Goal: Information Seeking & Learning: Learn about a topic

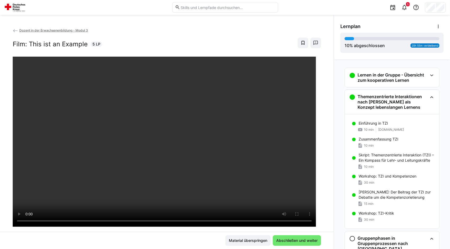
scroll to position [172, 0]
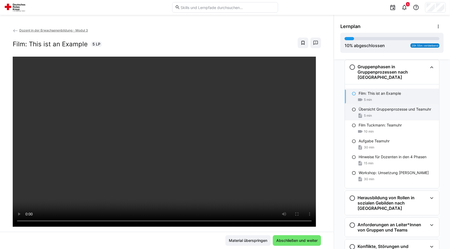
click at [365, 112] on div "Übersicht Gruppenprozesse und Teamuhr 5 min" at bounding box center [392, 113] width 94 height 16
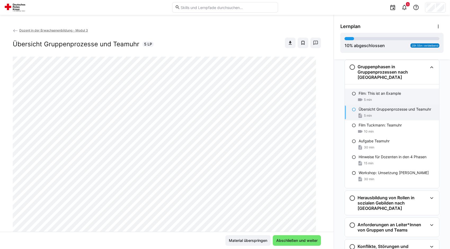
click at [370, 98] on div "5 min" at bounding box center [397, 99] width 76 height 5
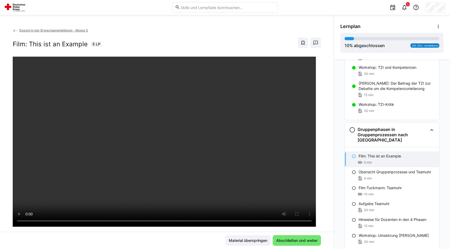
scroll to position [108, 0]
click at [302, 241] on span "Abschließen und weiter" at bounding box center [297, 240] width 43 height 5
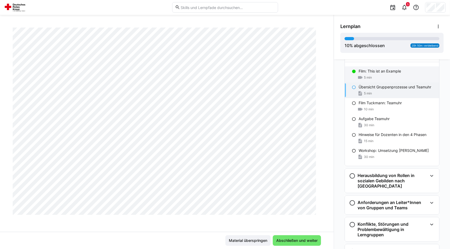
scroll to position [194, 0]
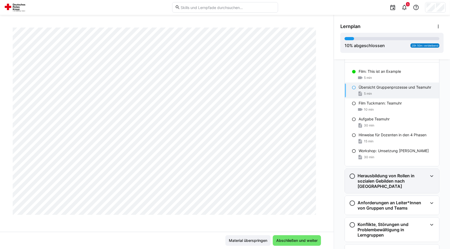
click at [374, 176] on h3 "Herausbildung von Rollen in sozialen Gebilden nach [GEOGRAPHIC_DATA]" at bounding box center [393, 181] width 70 height 16
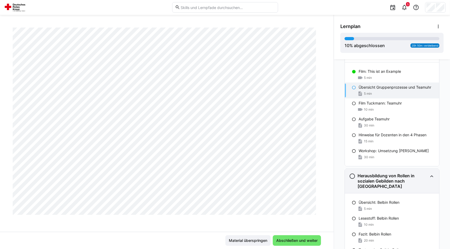
click at [374, 176] on h3 "Herausbildung von Rollen in sozialen Gebilden nach [GEOGRAPHIC_DATA]" at bounding box center [393, 181] width 70 height 16
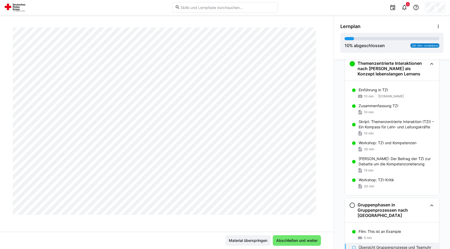
scroll to position [0, 0]
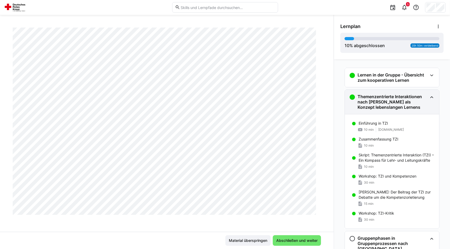
click at [416, 100] on h3 "Themenzentrierte Interaktionen nach [PERSON_NAME] als Konzept lebenslangen Lern…" at bounding box center [393, 102] width 70 height 16
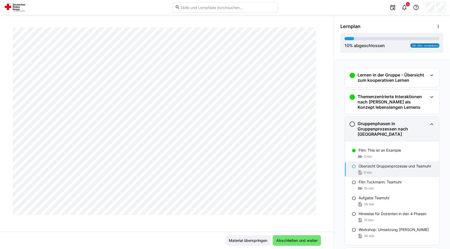
click at [412, 125] on h3 "Gruppenphasen in Gruppenprozessen nach [GEOGRAPHIC_DATA]" at bounding box center [393, 129] width 70 height 16
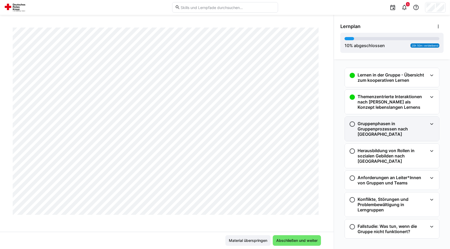
click at [410, 135] on h3 "Gruppenphasen in Gruppenprozessen nach [GEOGRAPHIC_DATA]" at bounding box center [393, 129] width 70 height 16
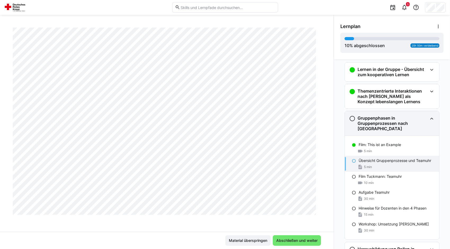
scroll to position [5, 0]
click at [403, 125] on h3 "Gruppenphasen in Gruppenprozessen nach [GEOGRAPHIC_DATA]" at bounding box center [393, 124] width 70 height 16
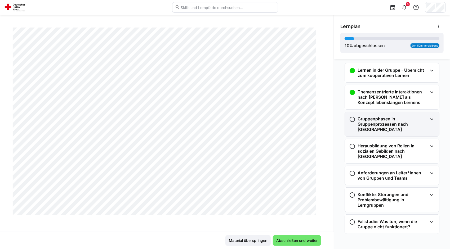
scroll to position [0, 0]
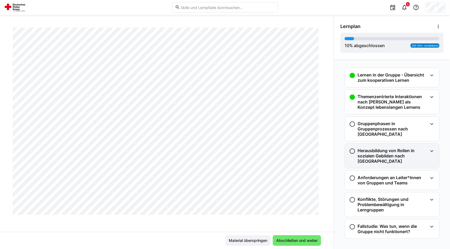
click at [399, 144] on div "Herausbildung von Rollen in sozialen Gebilden nach [GEOGRAPHIC_DATA]" at bounding box center [392, 156] width 94 height 24
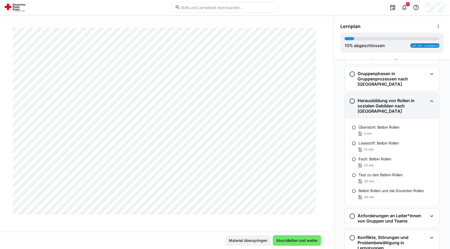
scroll to position [61, 0]
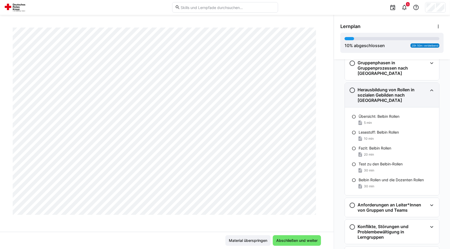
click at [415, 91] on h3 "Herausbildung von Rollen in sozialen Gebilden nach [GEOGRAPHIC_DATA]" at bounding box center [393, 95] width 70 height 16
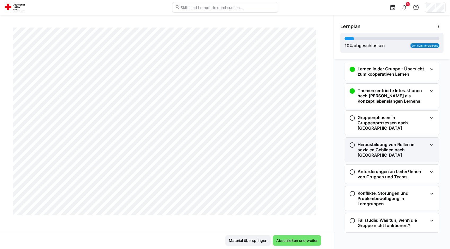
scroll to position [0, 0]
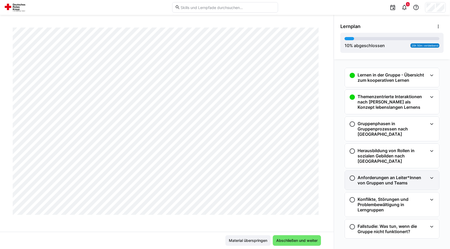
click at [389, 175] on h3 "Anforderungen an Leiter*Innen von Gruppen und Teams" at bounding box center [393, 180] width 70 height 11
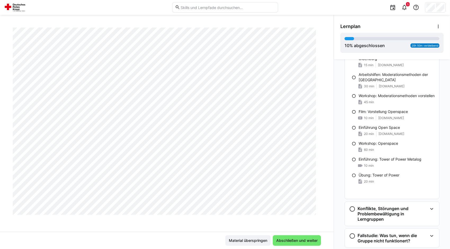
scroll to position [289, 0]
click at [385, 213] on h3 "Konflikte, Störungen und Problembewältigung in Lerngruppen" at bounding box center [393, 214] width 70 height 16
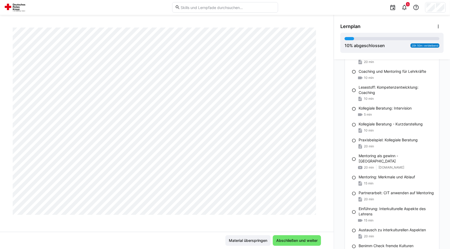
scroll to position [1064, 0]
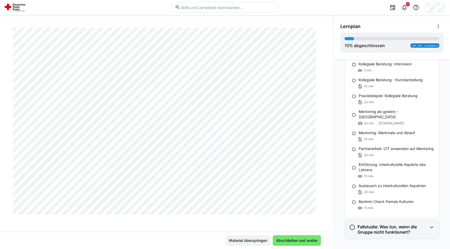
click at [389, 227] on h3 "Fallstudie: Was tun, wenn die Gruppe nicht funktionert?" at bounding box center [393, 229] width 70 height 11
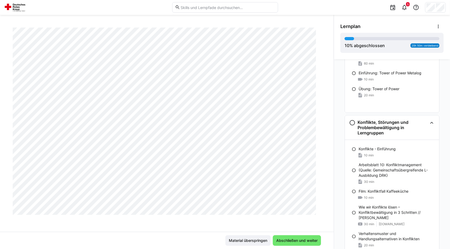
scroll to position [373, 0]
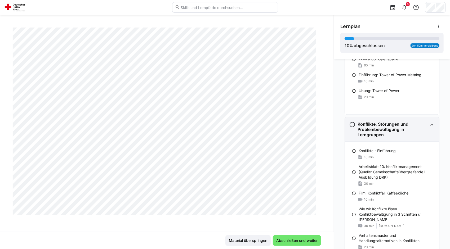
click at [387, 122] on h3 "Konflikte, Störungen und Problembewältigung in Lerngruppen" at bounding box center [393, 130] width 70 height 16
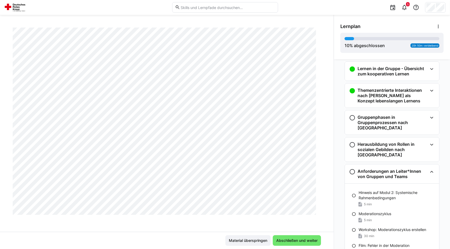
scroll to position [0, 0]
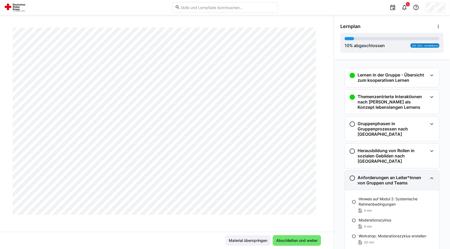
click at [385, 179] on h3 "Anforderungen an Leiter*Innen von Gruppen und Teams" at bounding box center [393, 180] width 70 height 11
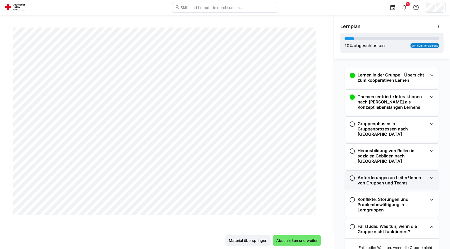
scroll to position [29, 0]
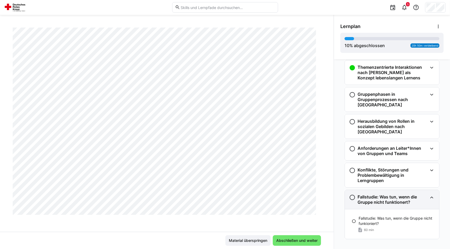
click at [384, 195] on h3 "Fallstudie: Was tun, wenn die Gruppe nicht funktionert?" at bounding box center [393, 200] width 70 height 11
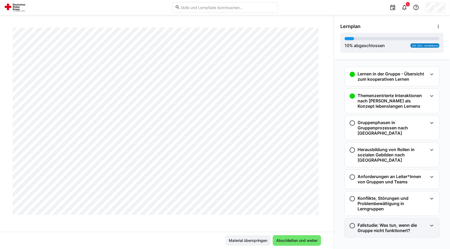
scroll to position [0, 0]
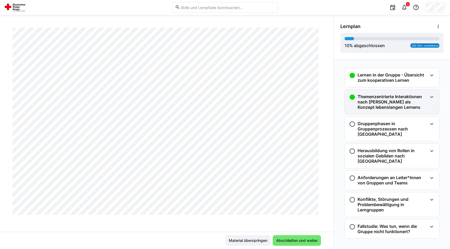
click at [415, 105] on h3 "Themenzentrierte Interaktionen nach [PERSON_NAME] als Konzept lebenslangen Lern…" at bounding box center [393, 102] width 70 height 16
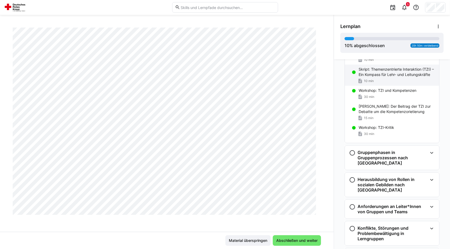
scroll to position [114, 0]
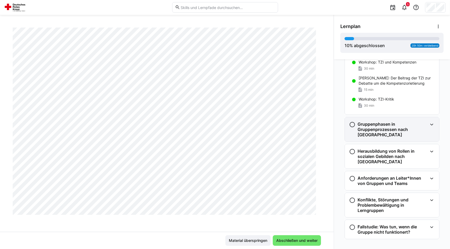
click at [398, 136] on h3 "Gruppenphasen in Gruppenprozessen nach [GEOGRAPHIC_DATA]" at bounding box center [393, 130] width 70 height 16
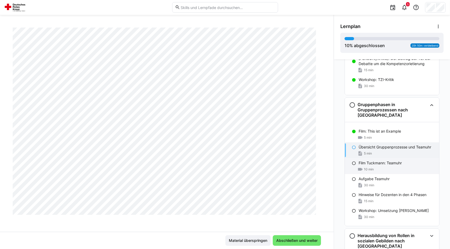
scroll to position [135, 0]
click at [393, 167] on div "10 min" at bounding box center [397, 168] width 76 height 5
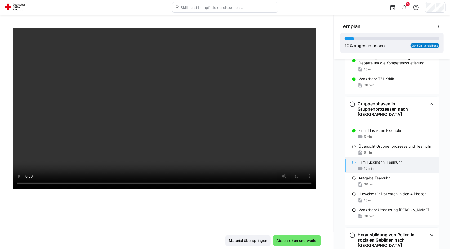
scroll to position [14, 0]
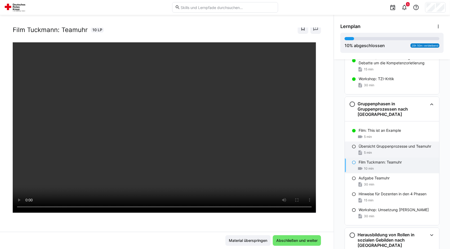
click at [396, 150] on div "5 min" at bounding box center [397, 152] width 76 height 5
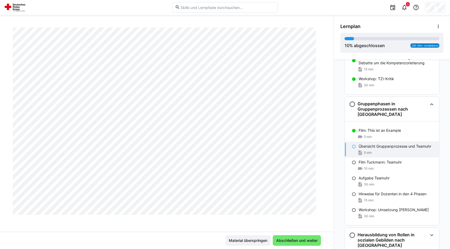
scroll to position [250, 0]
click at [300, 241] on span "Abschließen und weiter" at bounding box center [297, 240] width 43 height 5
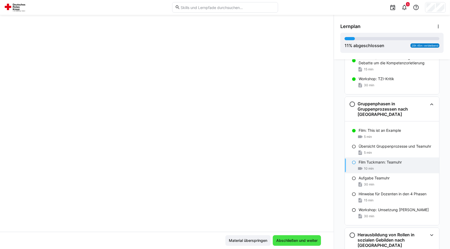
scroll to position [90, 0]
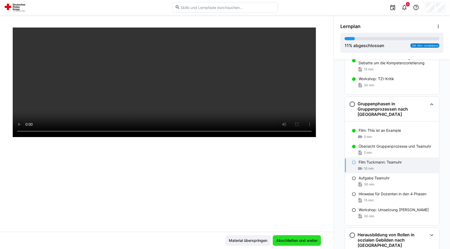
click at [300, 241] on span "Abschließen und weiter" at bounding box center [297, 240] width 43 height 5
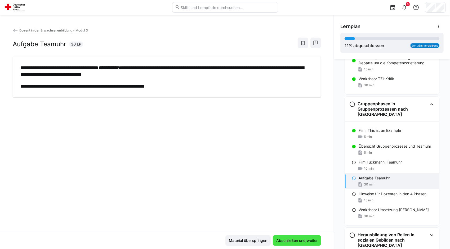
scroll to position [0, 0]
drag, startPoint x: 173, startPoint y: 131, endPoint x: 303, endPoint y: 124, distance: 130.3
click at [303, 124] on div "**********" at bounding box center [167, 130] width 334 height 205
click at [391, 150] on div "5 min" at bounding box center [397, 152] width 76 height 5
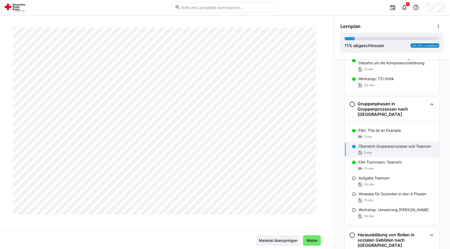
scroll to position [256, 0]
click at [405, 198] on div "15 min" at bounding box center [397, 200] width 76 height 5
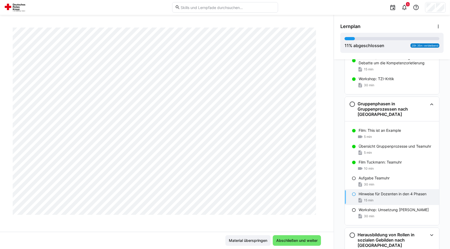
scroll to position [606, 0]
click at [363, 176] on p "Aufgabe Teamuhr" at bounding box center [374, 178] width 31 height 5
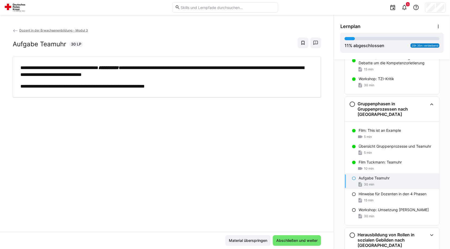
scroll to position [0, 0]
click at [301, 237] on span "Abschließen und weiter" at bounding box center [297, 241] width 48 height 11
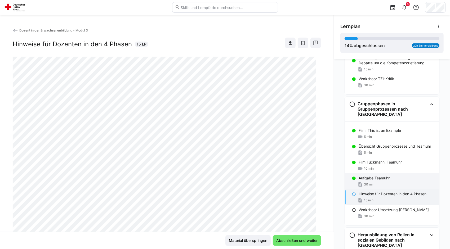
click at [392, 186] on div "30 min" at bounding box center [397, 184] width 76 height 5
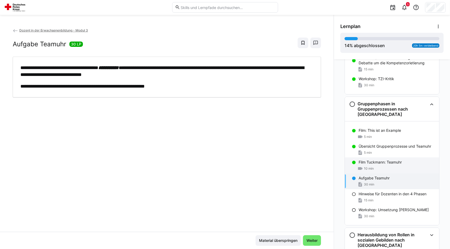
click at [381, 160] on p "Film Tuckmann: Teamuhr" at bounding box center [380, 162] width 43 height 5
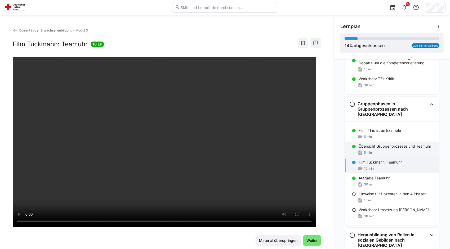
click at [376, 151] on div "5 min" at bounding box center [397, 152] width 76 height 5
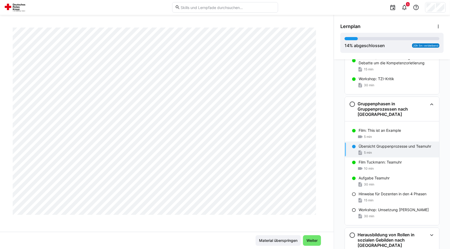
scroll to position [225, 0]
click at [375, 183] on div "30 min" at bounding box center [397, 184] width 76 height 5
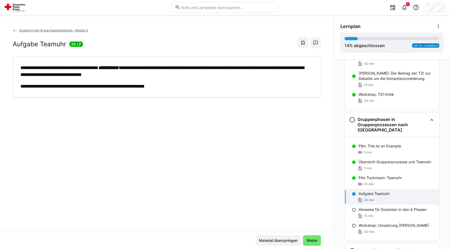
scroll to position [125, 0]
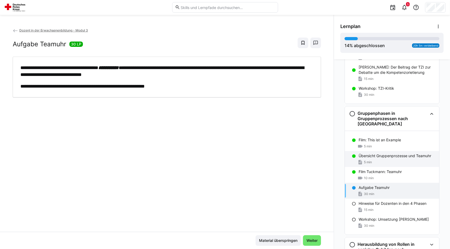
click at [384, 161] on div "5 min" at bounding box center [397, 162] width 76 height 5
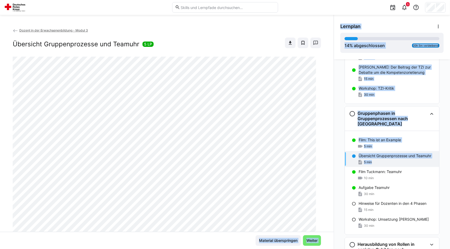
click at [219, 169] on div "Dozent in der Erwachsenenbildung - Modul 3 Übersicht Gruppenprozesse und Teamuh…" at bounding box center [225, 132] width 450 height 235
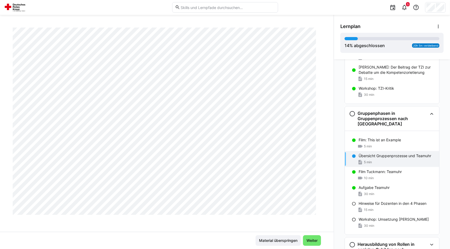
scroll to position [261, 0]
click at [378, 189] on p "Aufgabe Teamuhr" at bounding box center [374, 187] width 31 height 5
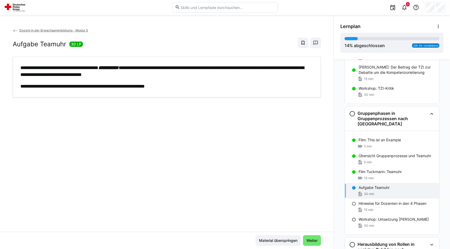
scroll to position [152, 0]
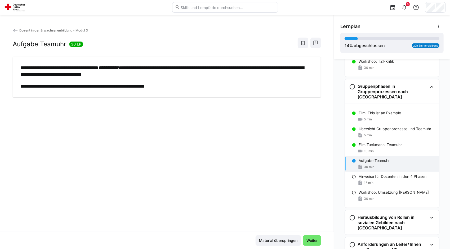
click at [378, 189] on div "Workshop: Umsetzung [PERSON_NAME] 30 min" at bounding box center [392, 196] width 94 height 16
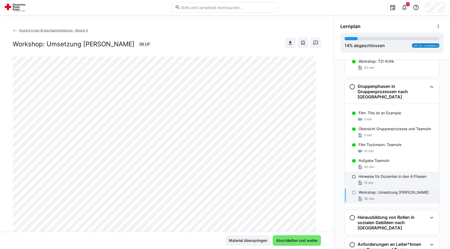
click at [378, 180] on div "15 min" at bounding box center [397, 182] width 76 height 5
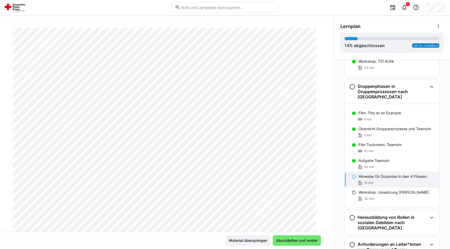
scroll to position [48, 0]
click at [364, 134] on span "5 min" at bounding box center [368, 135] width 8 height 4
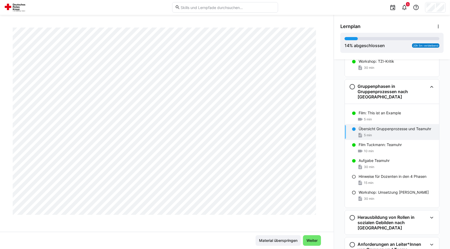
scroll to position [261, 0]
click at [308, 244] on span "Weiter" at bounding box center [312, 241] width 18 height 11
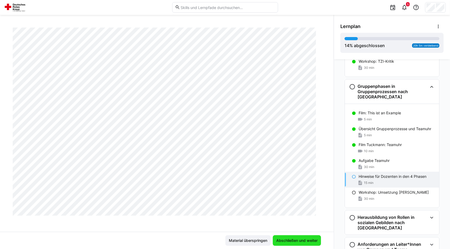
click at [308, 244] on span "Abschließen und weiter" at bounding box center [297, 241] width 48 height 11
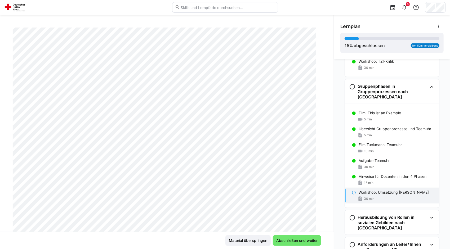
scroll to position [36, 0]
click at [296, 239] on span "Abschließen und weiter" at bounding box center [297, 240] width 43 height 5
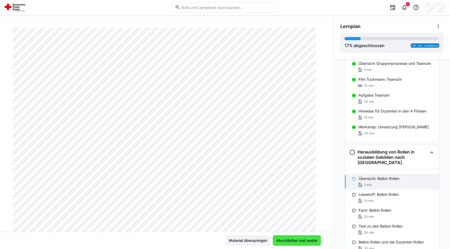
scroll to position [218, 0]
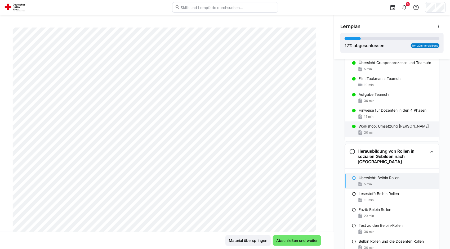
click at [371, 132] on span "30 min" at bounding box center [369, 133] width 10 height 4
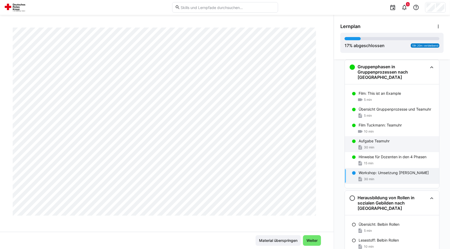
scroll to position [0, 0]
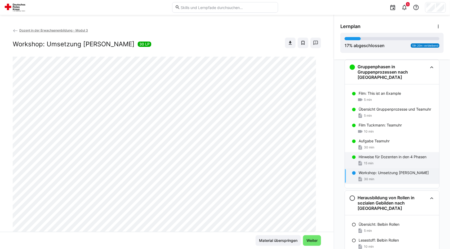
click at [370, 162] on span "15 min" at bounding box center [369, 163] width 10 height 4
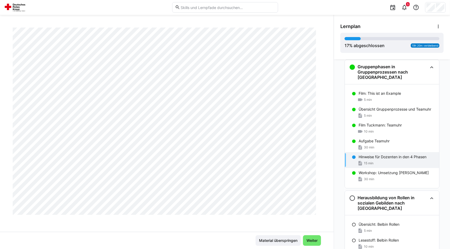
scroll to position [1129, 0]
click at [311, 242] on span "Weiter" at bounding box center [312, 240] width 13 height 5
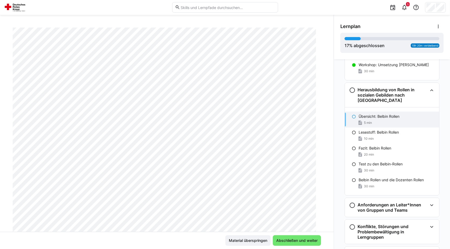
scroll to position [270, 0]
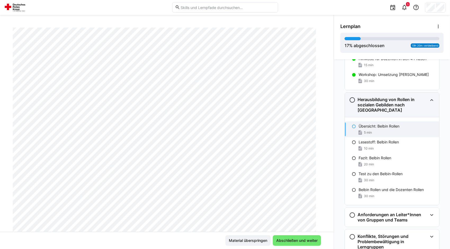
click at [423, 101] on h3 "Herausbildung von Rollen in sozialen Gebilden nach [GEOGRAPHIC_DATA]" at bounding box center [393, 105] width 70 height 16
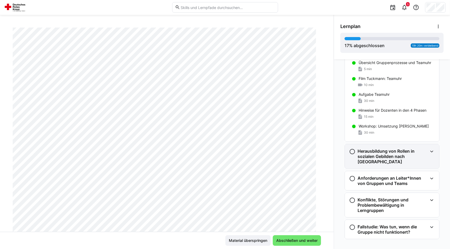
click at [423, 154] on h3 "Herausbildung von Rollen in sozialen Gebilden nach [GEOGRAPHIC_DATA]" at bounding box center [393, 157] width 70 height 16
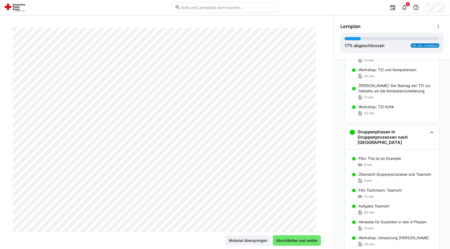
scroll to position [107, 0]
click at [445, 83] on div "Lernen in der Gruppe - Übersicht zum kooperativen Lernen Gliederung Modul 3 10 …" at bounding box center [392, 154] width 116 height 190
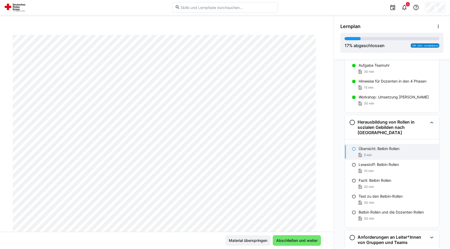
scroll to position [17, 0]
click at [328, 202] on div "Dozent in der Erwachsenenbildung - Modul 3 Übersicht: Belbin Rollen 5 LP" at bounding box center [167, 130] width 334 height 205
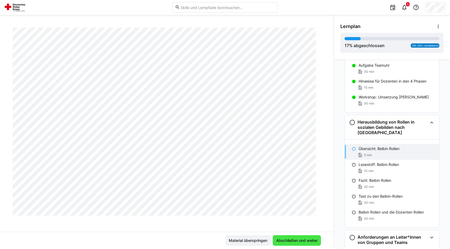
click at [305, 239] on span "Abschließen und weiter" at bounding box center [297, 240] width 43 height 5
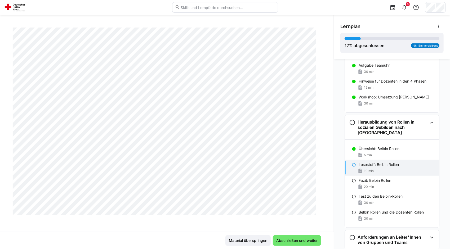
scroll to position [1780, 0]
click at [299, 239] on span "Abschließen und weiter" at bounding box center [297, 240] width 43 height 5
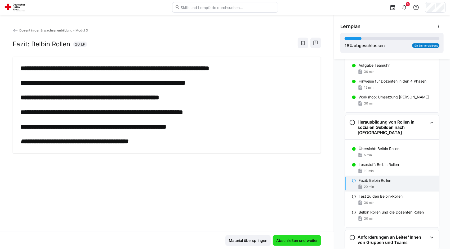
click at [299, 239] on span "Abschließen und weiter" at bounding box center [297, 240] width 43 height 5
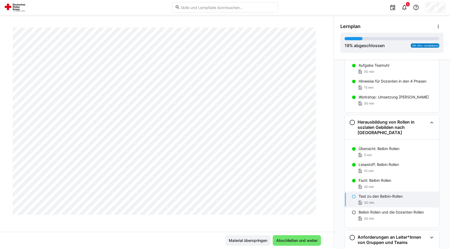
scroll to position [1340, 0]
click at [385, 178] on p "Fazit: Belbin Rollen" at bounding box center [375, 180] width 33 height 5
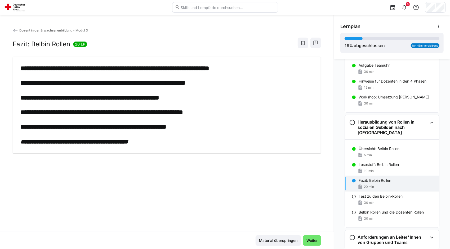
scroll to position [0, 0]
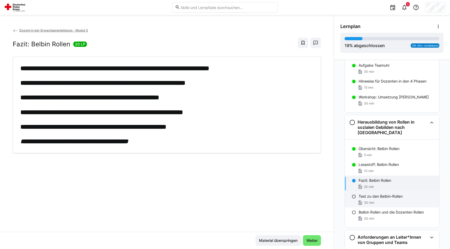
click at [374, 194] on p "Test zu den Belbin-Rollen" at bounding box center [381, 196] width 44 height 5
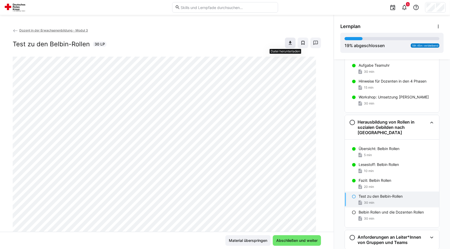
click at [288, 42] on eds-icon at bounding box center [290, 42] width 5 height 5
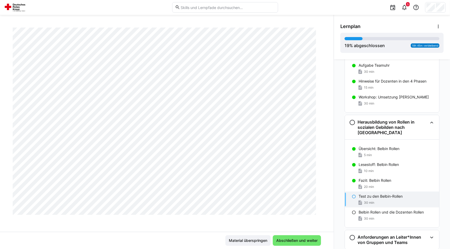
scroll to position [352, 0]
click at [297, 244] on span "Abschließen und weiter" at bounding box center [297, 241] width 48 height 11
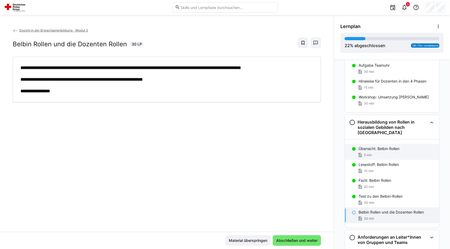
click at [369, 146] on p "Übersicht: Belbin Rollen" at bounding box center [379, 148] width 41 height 5
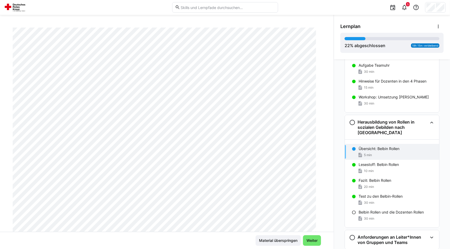
scroll to position [30, 0]
click at [365, 210] on p "Belbin Rollen und die Dozenten Rollen" at bounding box center [391, 212] width 65 height 5
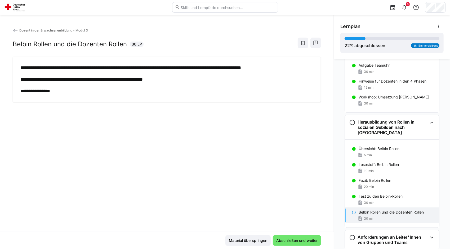
scroll to position [0, 0]
click at [294, 241] on span "Abschließen und weiter" at bounding box center [297, 240] width 43 height 5
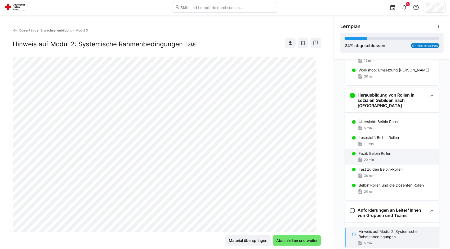
scroll to position [274, 0]
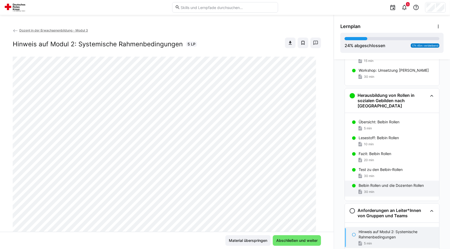
click at [371, 189] on div "Belbin Rollen und die Dozenten Rollen 30 min" at bounding box center [392, 189] width 94 height 16
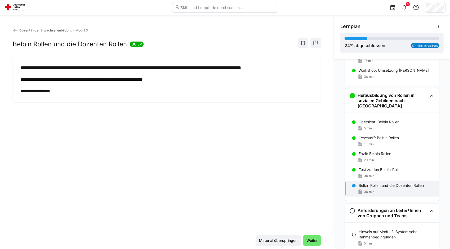
scroll to position [303, 0]
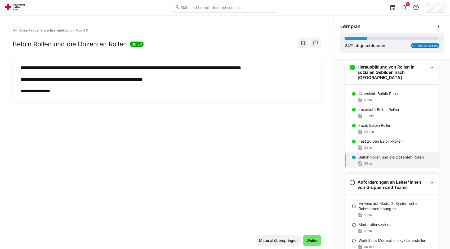
drag, startPoint x: 371, startPoint y: 189, endPoint x: 450, endPoint y: 76, distance: 138.5
click at [450, 77] on html "**********" at bounding box center [225, 124] width 450 height 249
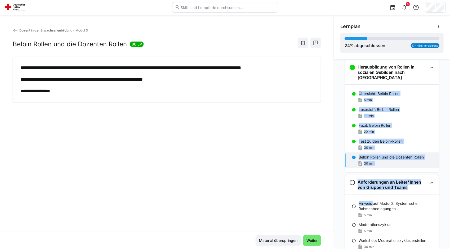
click at [350, 162] on div "Belbin Rollen und die Dozenten Rollen 30 min" at bounding box center [392, 161] width 94 height 16
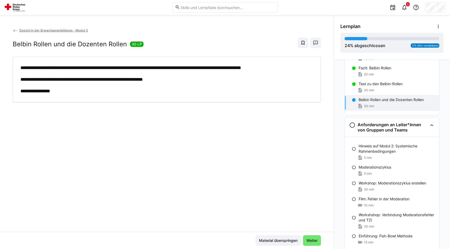
scroll to position [360, 0]
